Goal: Task Accomplishment & Management: Use online tool/utility

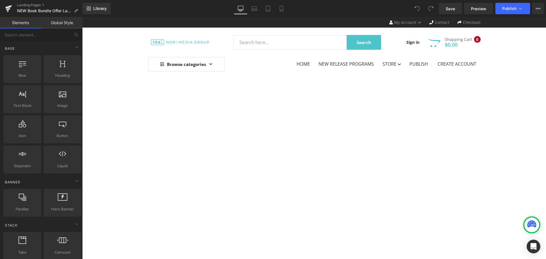
click at [82, 17] on span "Product" at bounding box center [82, 17] width 0 height 0
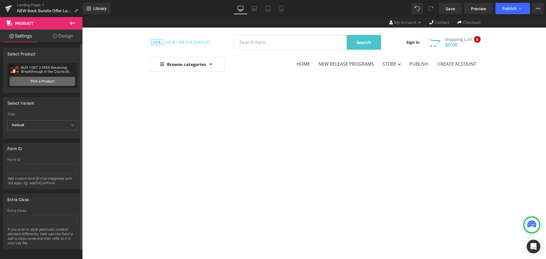
click at [49, 82] on link "Pick a Product" at bounding box center [42, 81] width 65 height 9
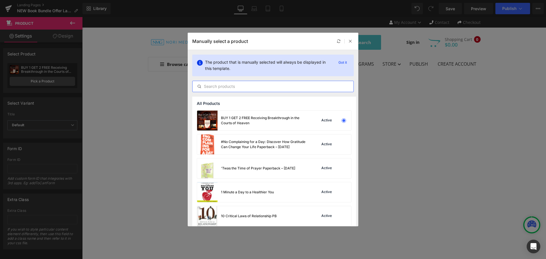
click at [217, 85] on input "text" at bounding box center [273, 86] width 161 height 7
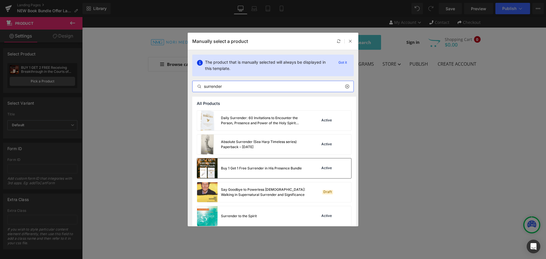
type input "surrender"
click at [299, 175] on div "Buy 1 Get 1 Free Surrender in His Presence Bundle" at bounding box center [249, 168] width 105 height 20
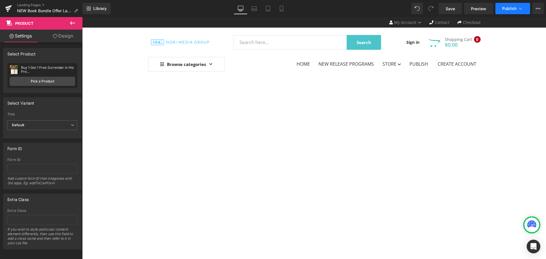
click at [518, 11] on icon at bounding box center [521, 9] width 6 height 6
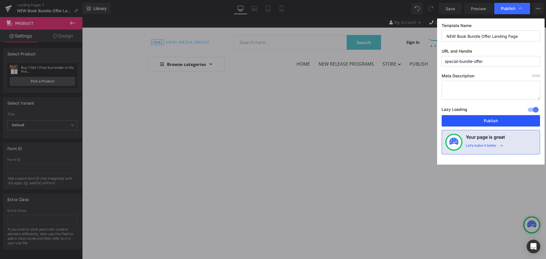
click at [517, 122] on button "Publish" at bounding box center [491, 120] width 98 height 11
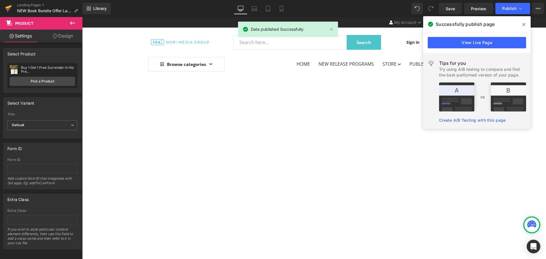
click at [6, 9] on icon at bounding box center [8, 9] width 4 height 3
